Goal: Information Seeking & Learning: Learn about a topic

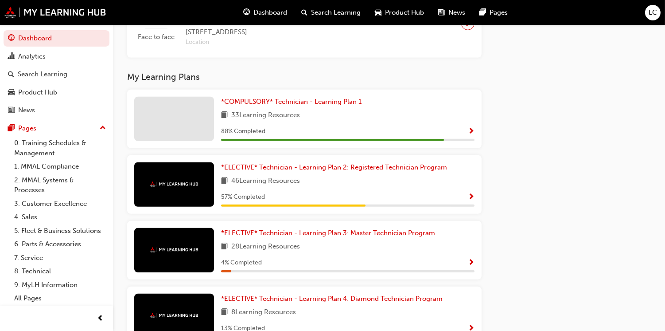
scroll to position [768, 0]
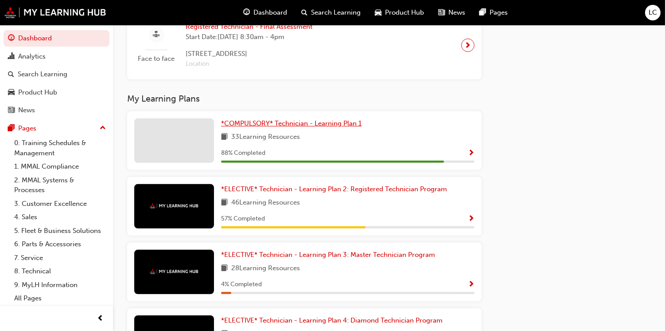
click at [246, 127] on span "*COMPULSORY* Technician - Learning Plan 1" at bounding box center [291, 123] width 141 height 8
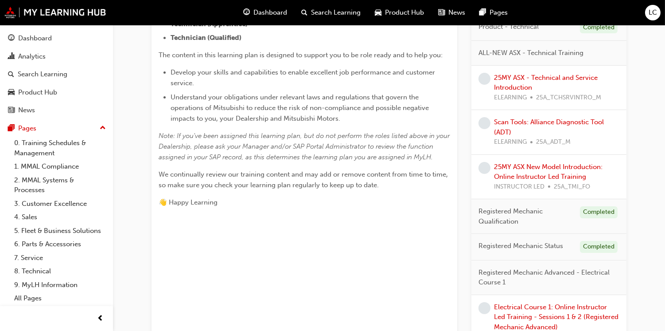
scroll to position [246, 0]
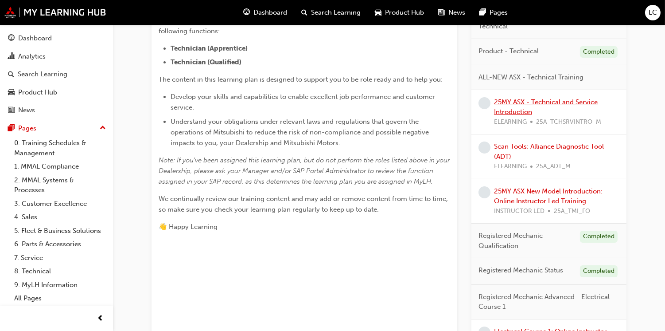
click at [543, 101] on link "25MY ASX - Technical and Service Introduction" at bounding box center [546, 107] width 104 height 18
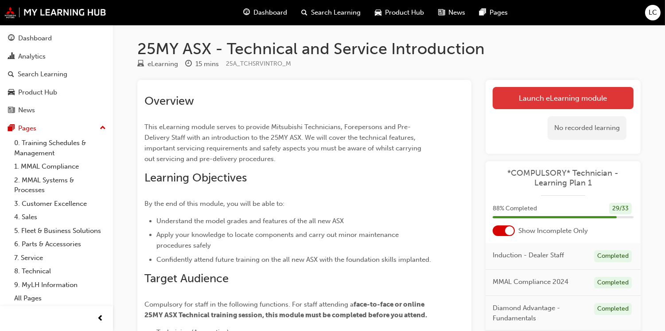
click at [561, 91] on link "Launch eLearning module" at bounding box center [563, 98] width 141 height 22
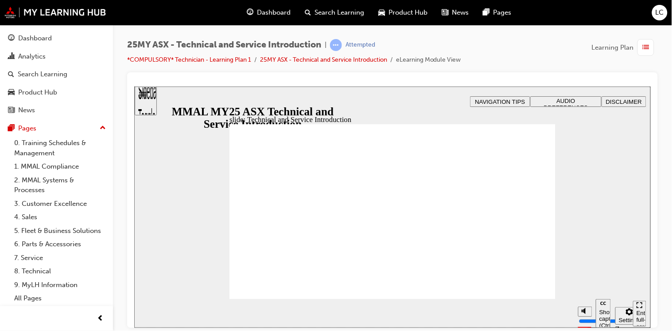
click at [557, 100] on span "AUDIO PREFERENCES" at bounding box center [566, 103] width 44 height 13
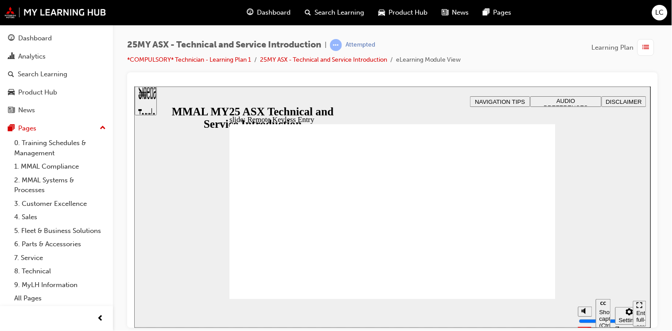
type input "21"
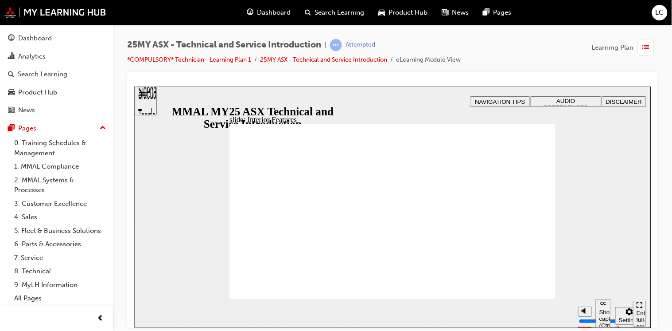
type input "17"
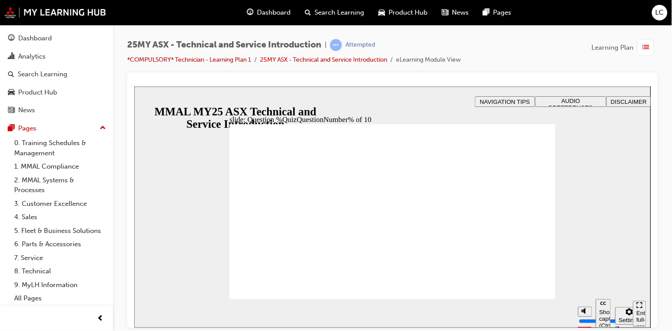
radio input "true"
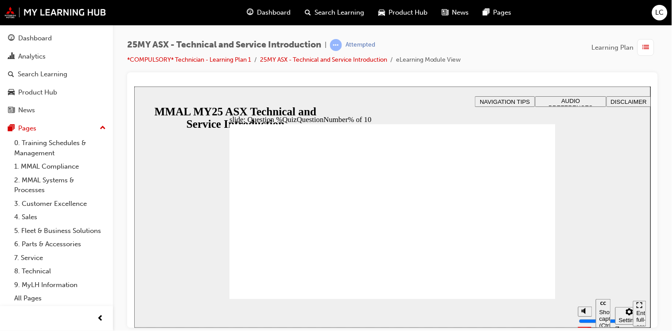
radio input "false"
radio input "true"
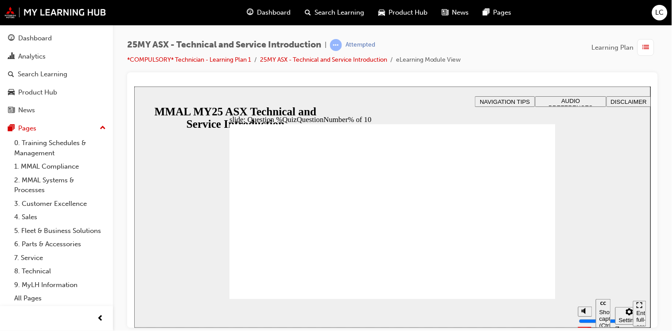
radio input "true"
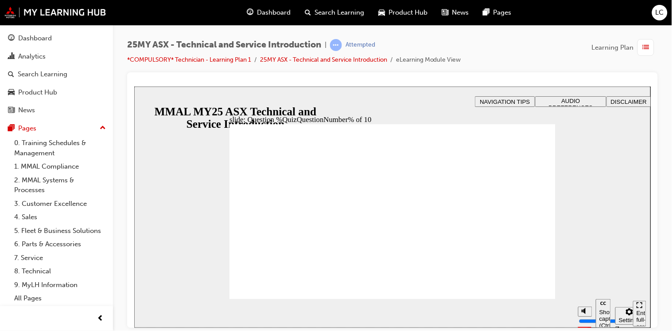
radio input "true"
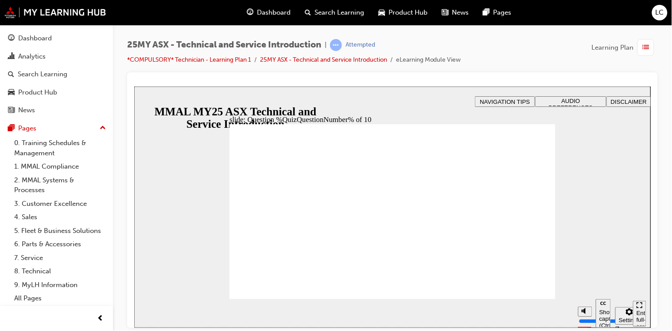
radio input "true"
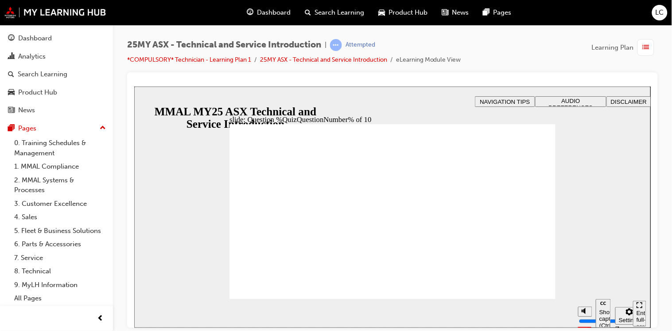
radio input "true"
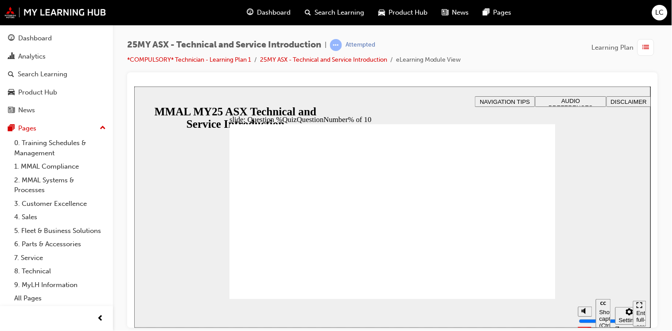
radio input "true"
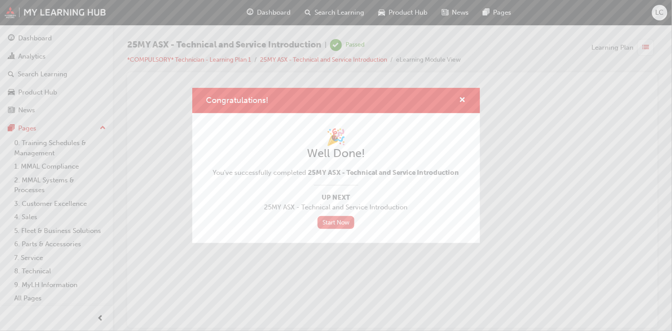
click at [332, 222] on link "Start Now" at bounding box center [336, 222] width 37 height 13
click at [339, 223] on link "Start Now" at bounding box center [336, 222] width 37 height 13
click at [330, 220] on link "Start Now" at bounding box center [336, 222] width 37 height 13
click at [462, 98] on span "cross-icon" at bounding box center [463, 101] width 7 height 8
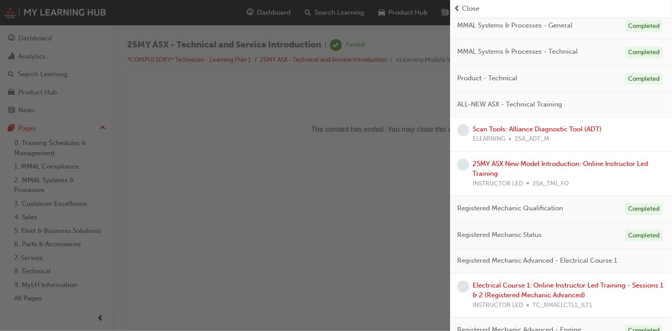
scroll to position [197, 0]
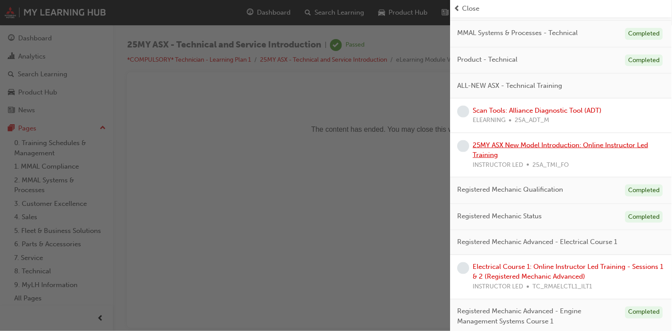
click at [515, 144] on link "25MY ASX New Model Introduction: Online Instructor Led Training" at bounding box center [561, 150] width 176 height 18
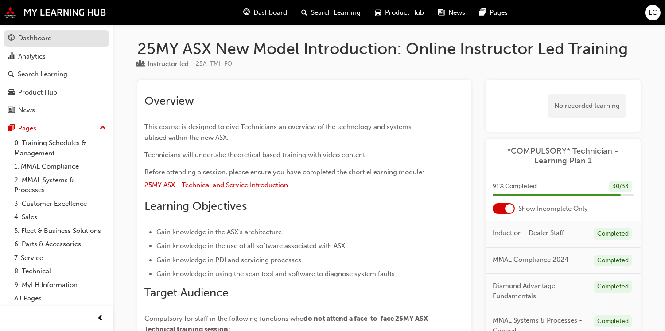
click at [43, 42] on div "Dashboard" at bounding box center [35, 38] width 34 height 10
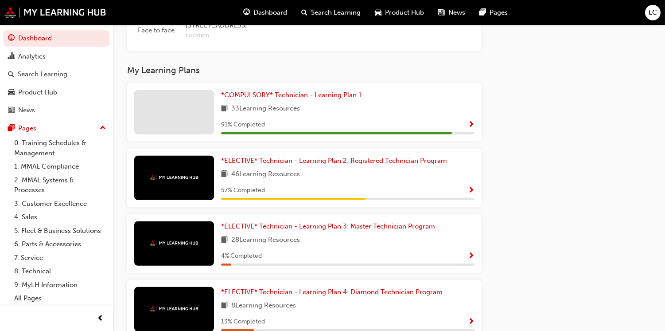
scroll to position [788, 0]
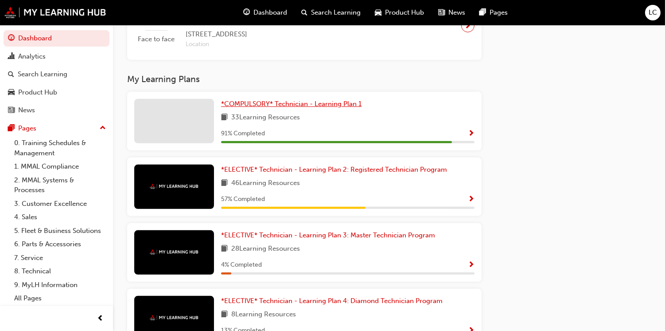
click at [231, 108] on span "*COMPULSORY* Technician - Learning Plan 1" at bounding box center [291, 104] width 141 height 8
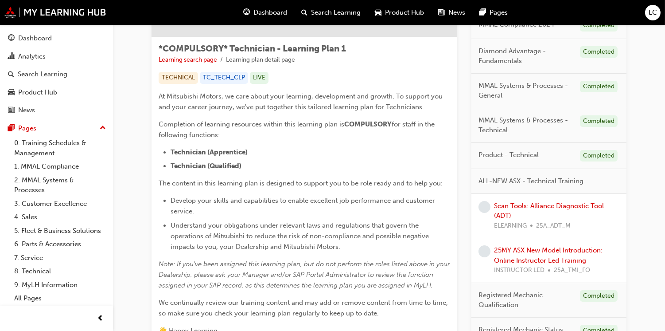
scroll to position [246, 0]
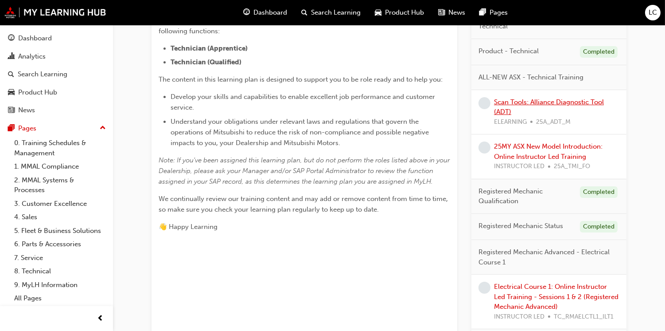
click at [547, 98] on link "Scan Tools: Alliance Diagnostic Tool (ADT)" at bounding box center [549, 107] width 110 height 18
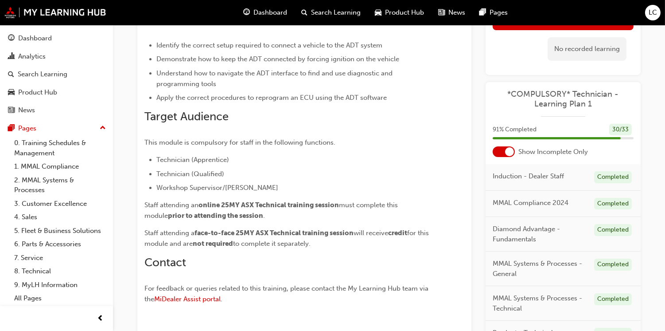
scroll to position [49, 0]
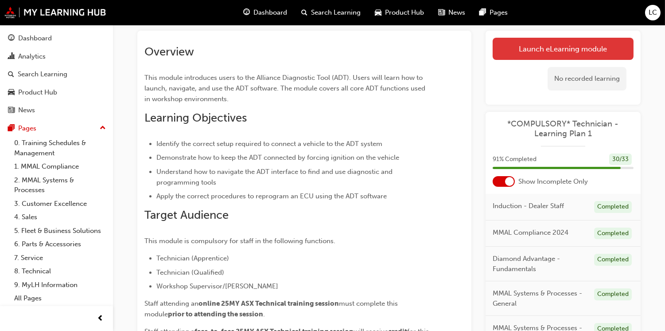
click at [568, 54] on link "Launch eLearning module" at bounding box center [563, 49] width 141 height 22
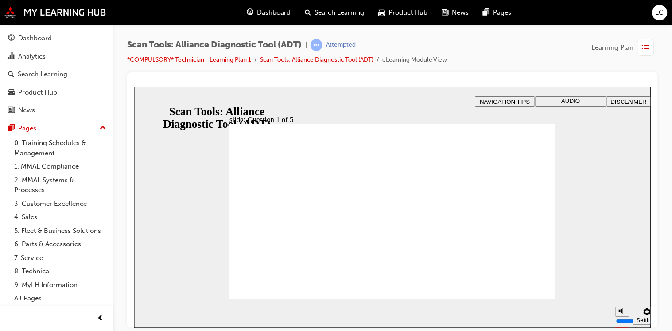
radio input "true"
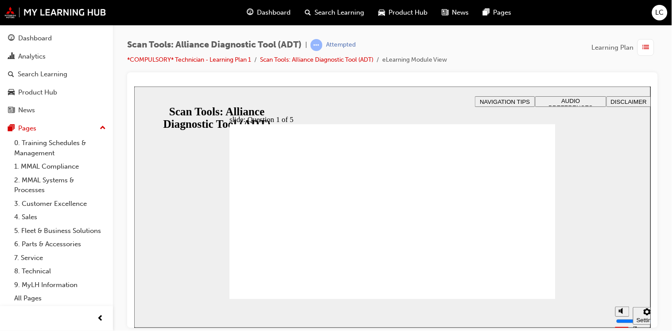
radio input "true"
radio input "false"
radio input "true"
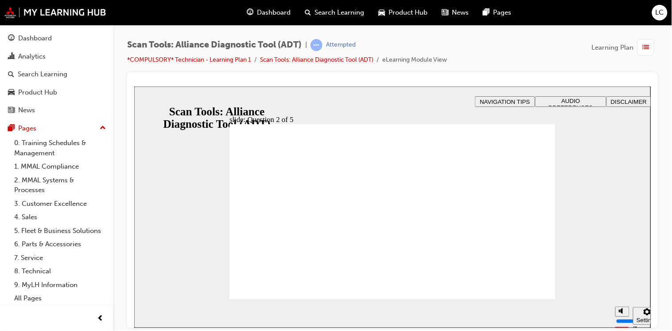
radio input "false"
radio input "true"
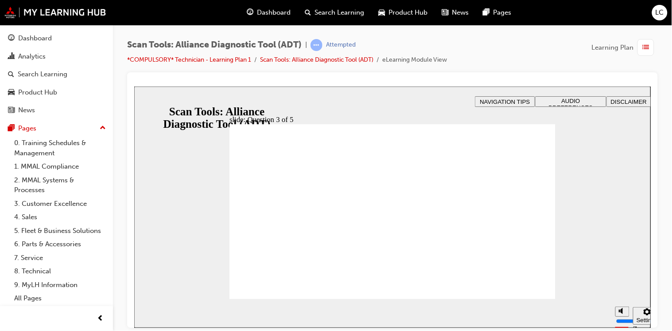
radio input "true"
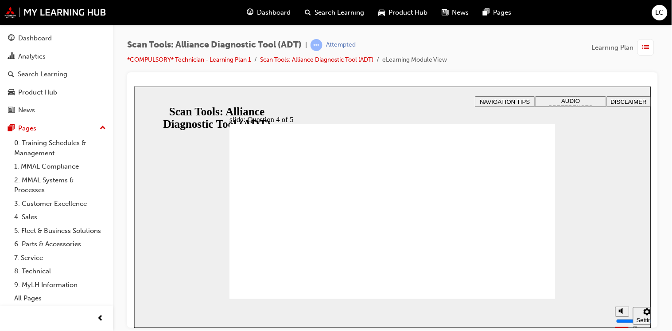
radio input "true"
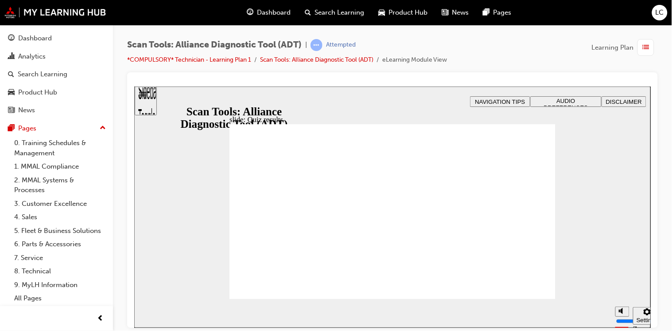
drag, startPoint x: 555, startPoint y: 180, endPoint x: 516, endPoint y: 350, distance: 174.5
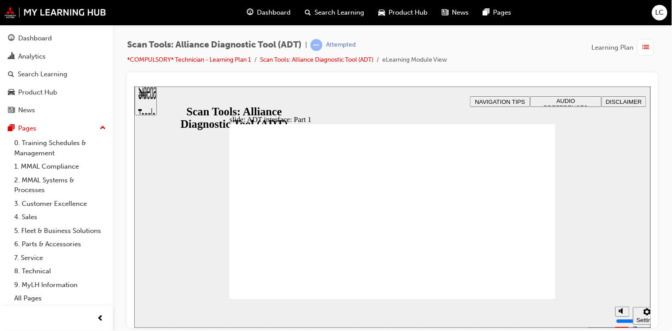
click at [570, 223] on div "slide: ADT interface: Part 1 You must watch the video to the end to be able to …" at bounding box center [392, 206] width 517 height 241
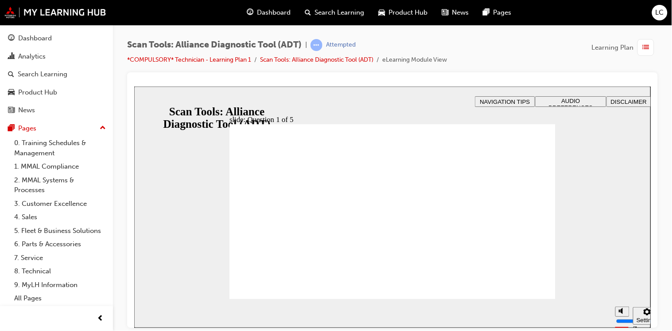
radio input "true"
radio input "false"
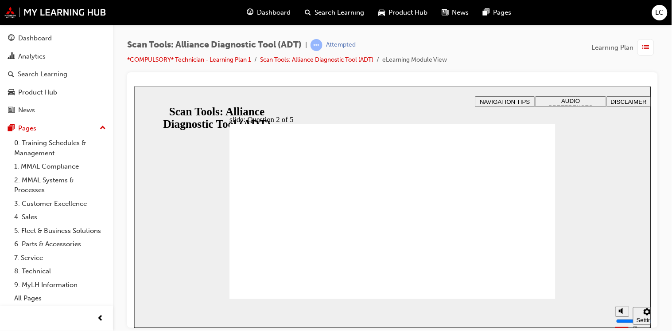
radio input "true"
radio input "false"
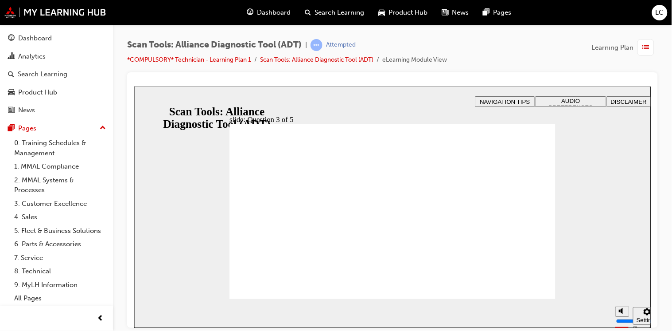
radio input "true"
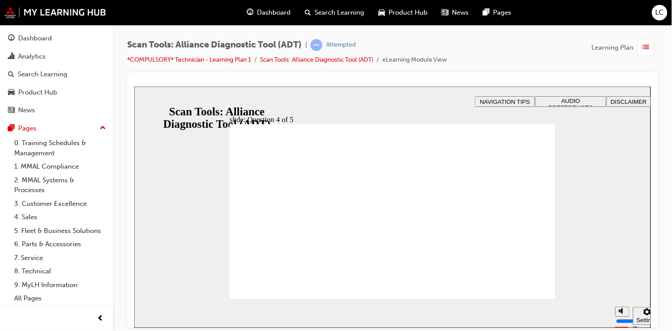
radio input "true"
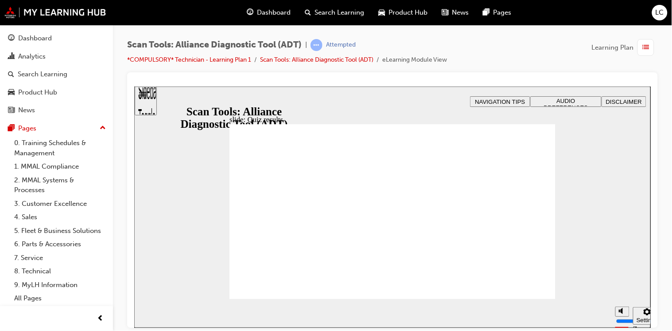
click at [594, 170] on div "slide: Reprogramming ECU in ADT Rectangle 2 Rectangle Freeform 2 Oval 1 Oval 1 …" at bounding box center [392, 206] width 517 height 241
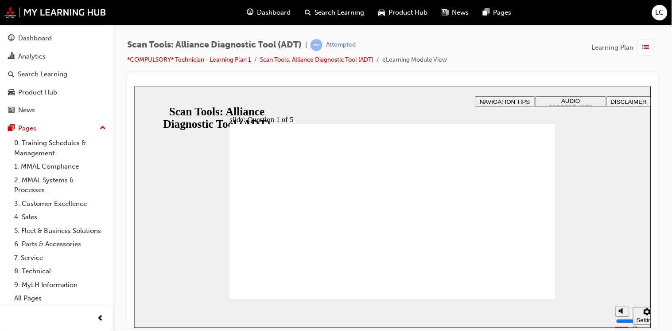
radio input "true"
drag, startPoint x: 290, startPoint y: 214, endPoint x: 288, endPoint y: 226, distance: 12.1
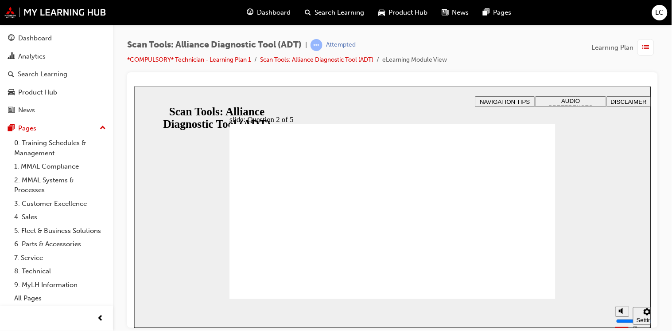
radio input "false"
radio input "true"
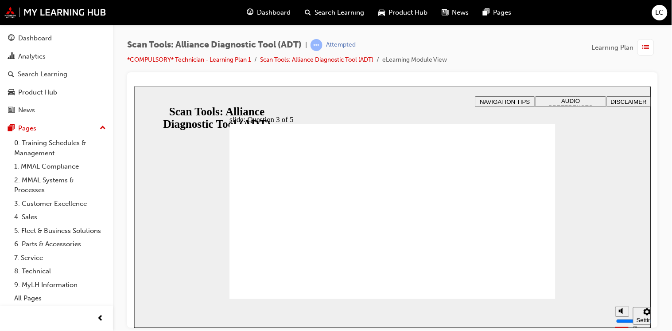
radio input "true"
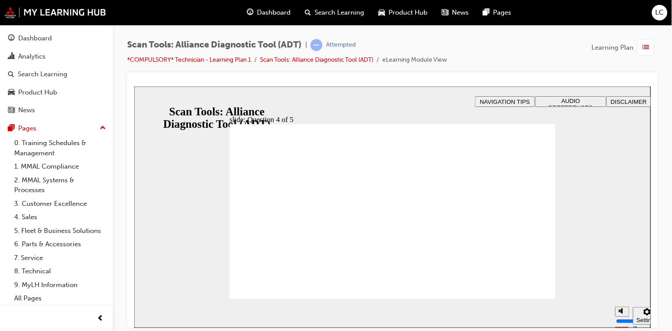
radio input "true"
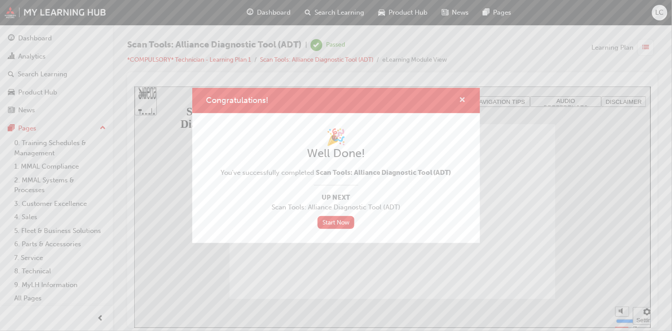
click at [466, 100] on span "cross-icon" at bounding box center [463, 101] width 7 height 8
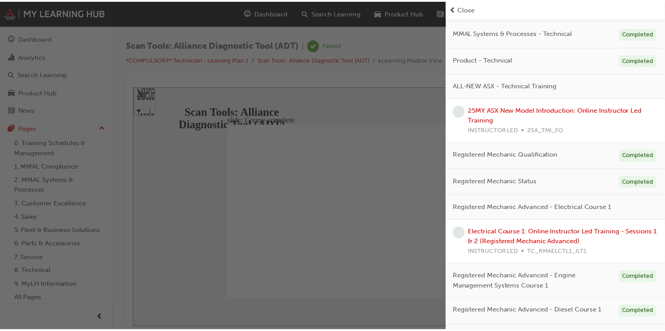
scroll to position [227, 0]
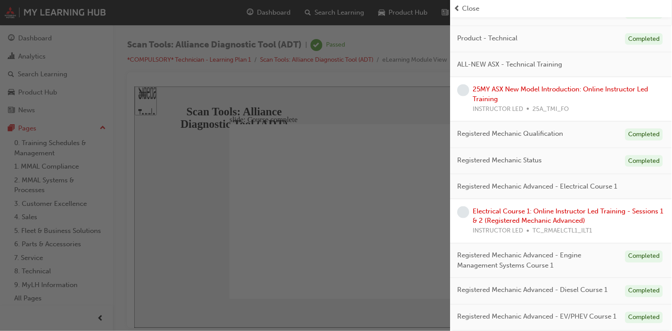
click at [257, 215] on div "button" at bounding box center [225, 165] width 451 height 331
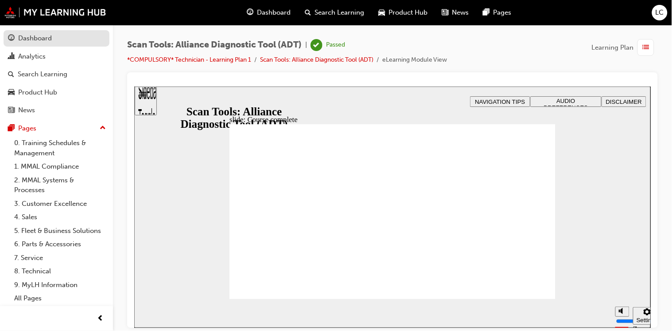
click at [25, 42] on div "Dashboard" at bounding box center [35, 38] width 34 height 10
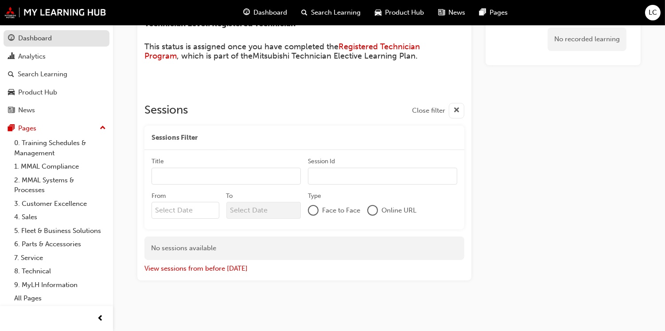
click at [26, 35] on div "Dashboard" at bounding box center [35, 38] width 34 height 10
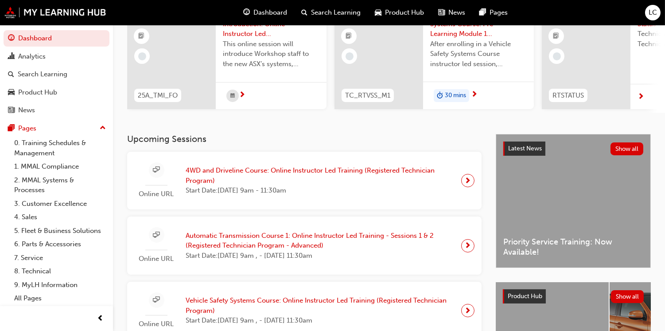
scroll to position [197, 0]
